Goal: Task Accomplishment & Management: Manage account settings

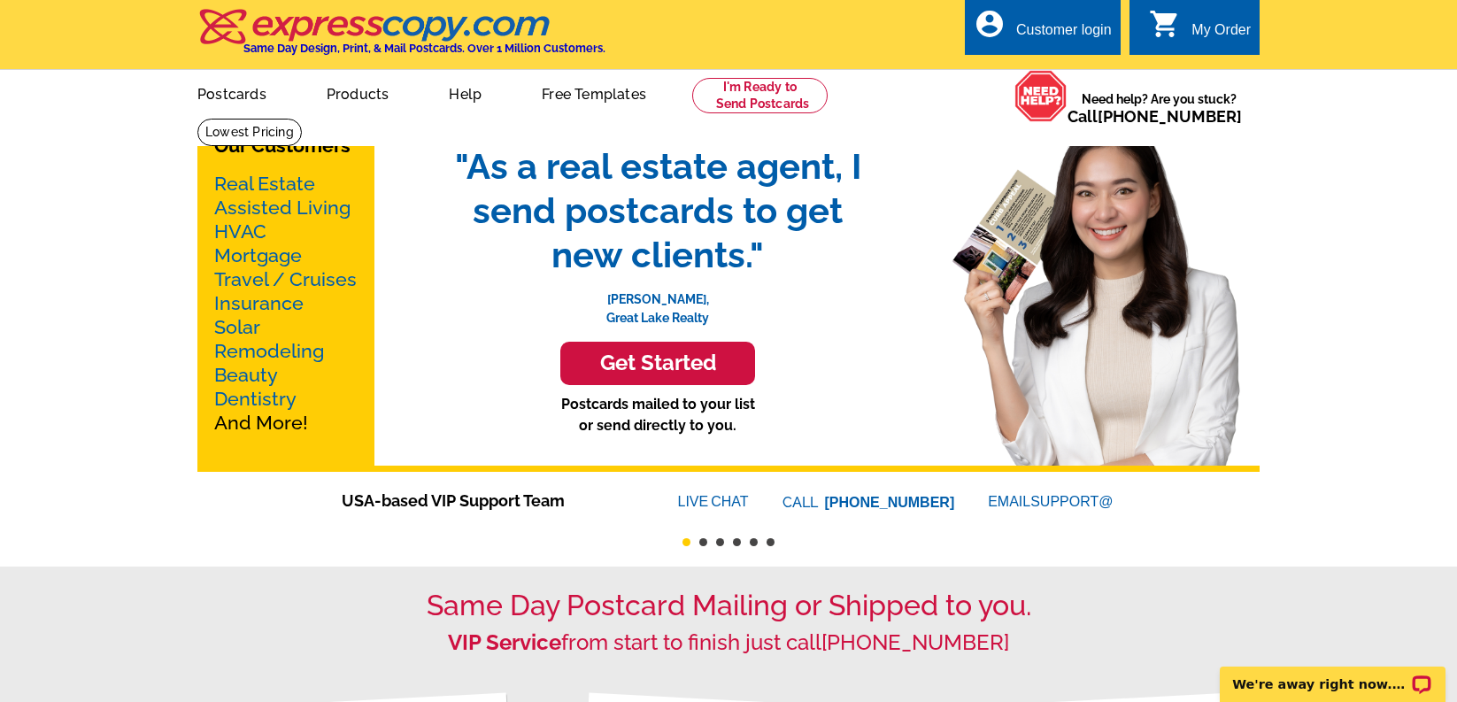
click at [1045, 35] on div "Customer login" at bounding box center [1064, 34] width 96 height 25
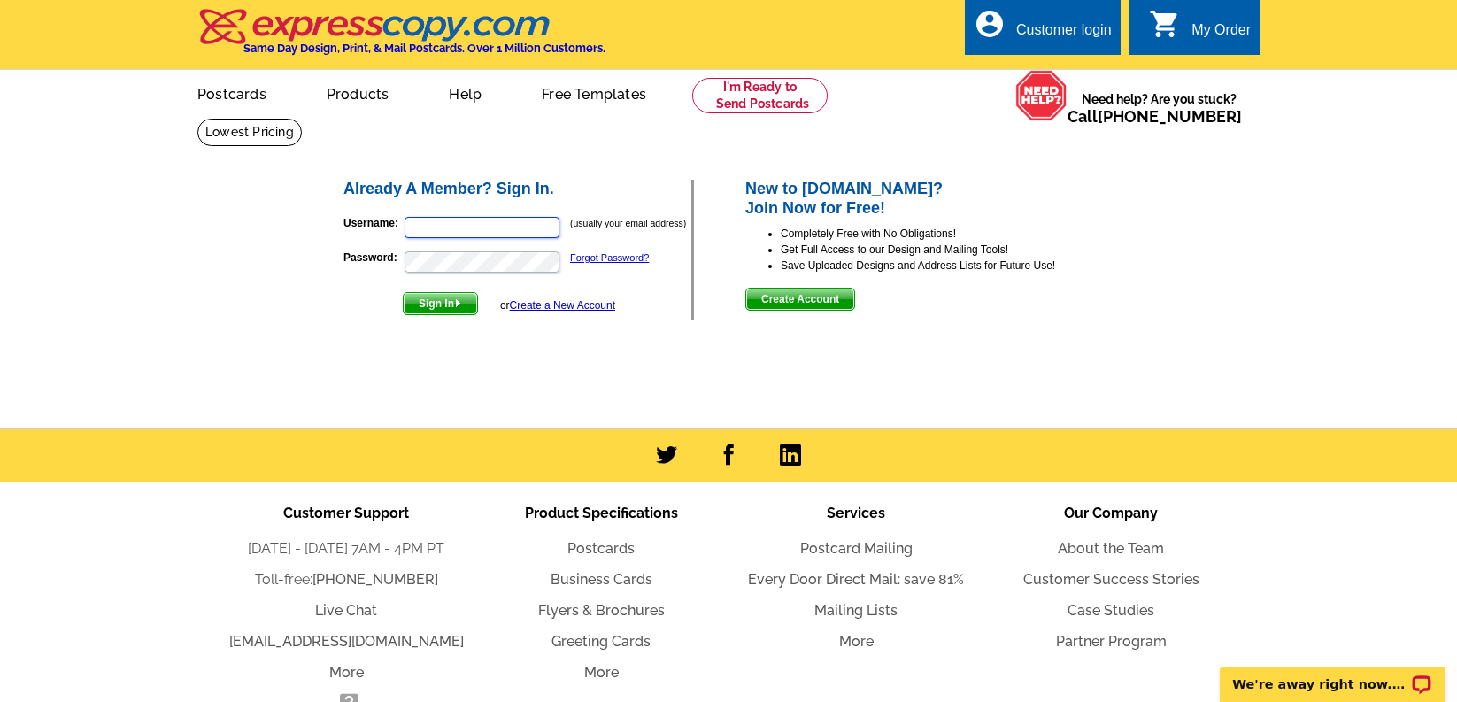
click at [532, 232] on input "Username:" at bounding box center [482, 227] width 155 height 21
type input "katie@rewinterpark.com"
click at [470, 305] on span "Sign In" at bounding box center [440, 303] width 73 height 21
